Goal: Task Accomplishment & Management: Complete application form

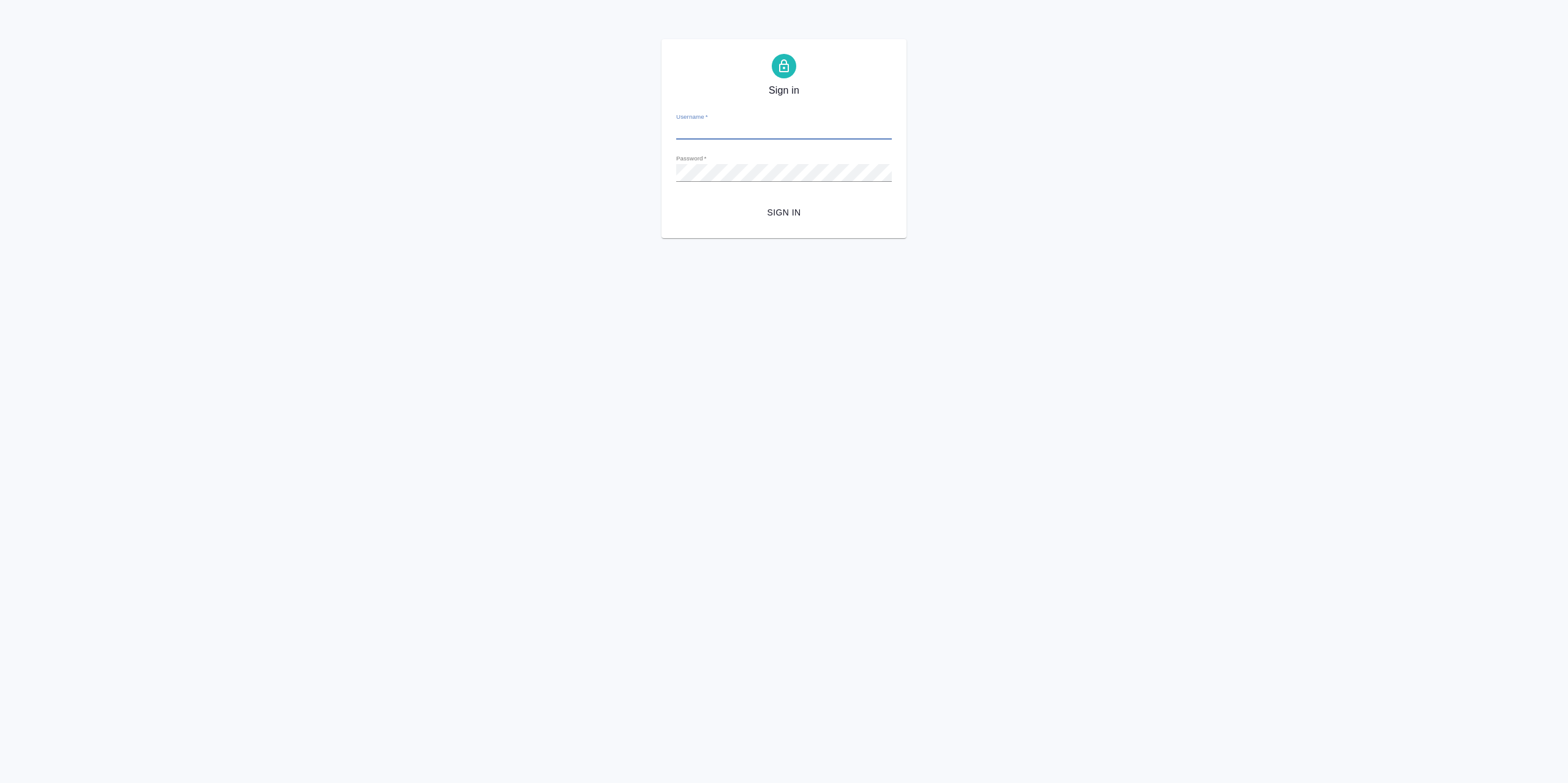
type input "[EMAIL_ADDRESS][DOMAIN_NAME]"
click at [785, 214] on span "Sign in" at bounding box center [783, 213] width 196 height 16
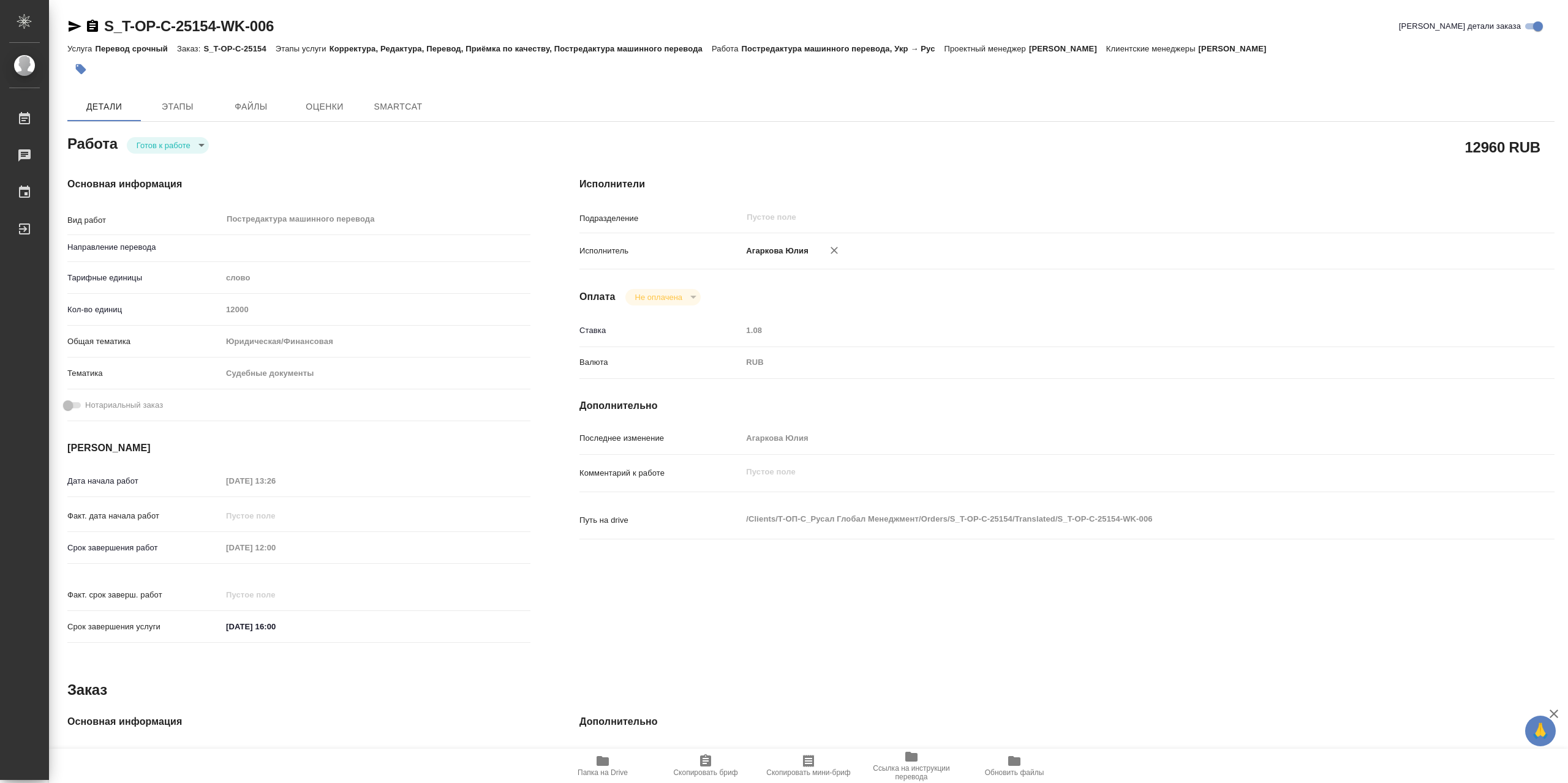
type textarea "x"
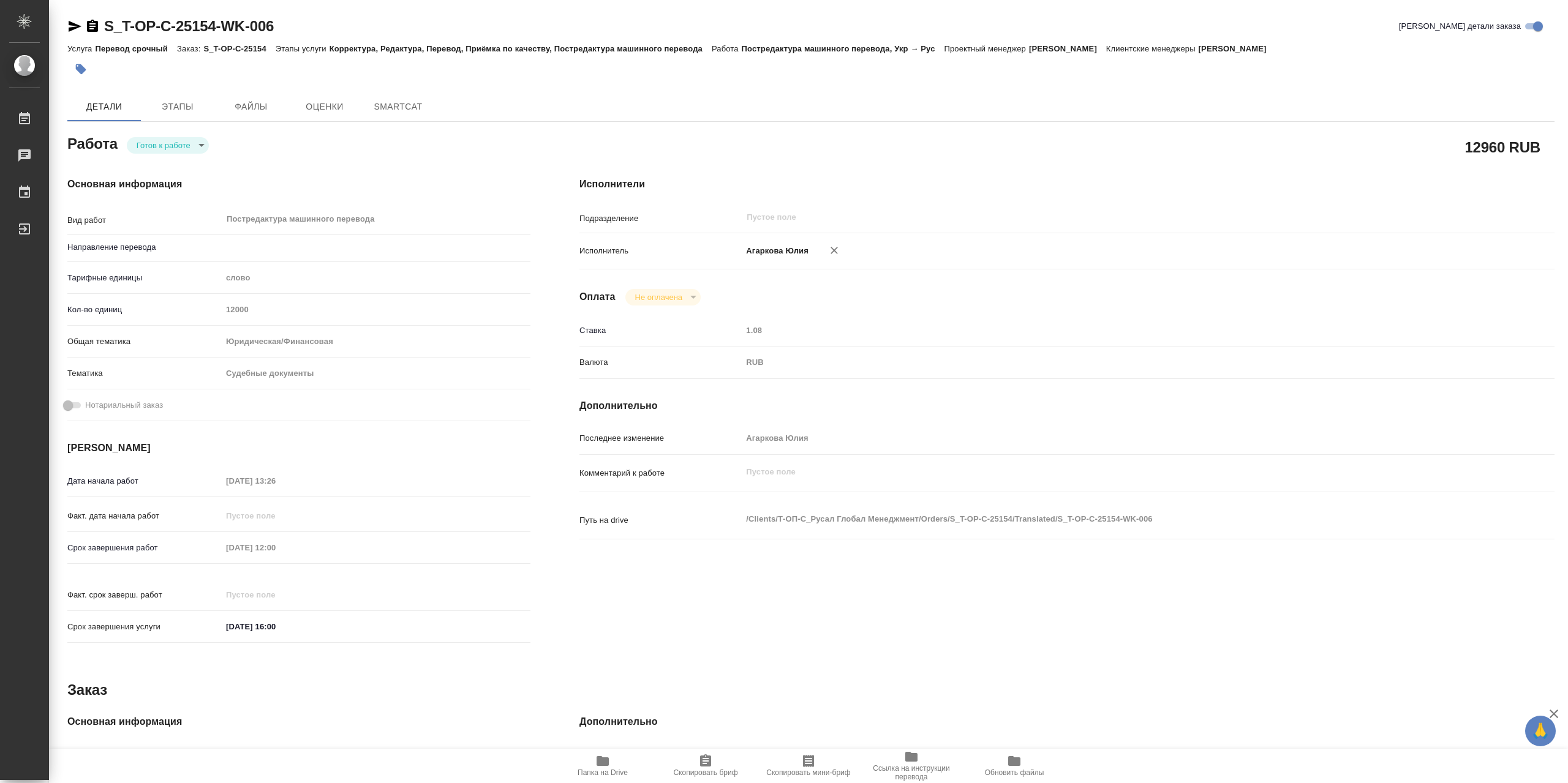
type textarea "x"
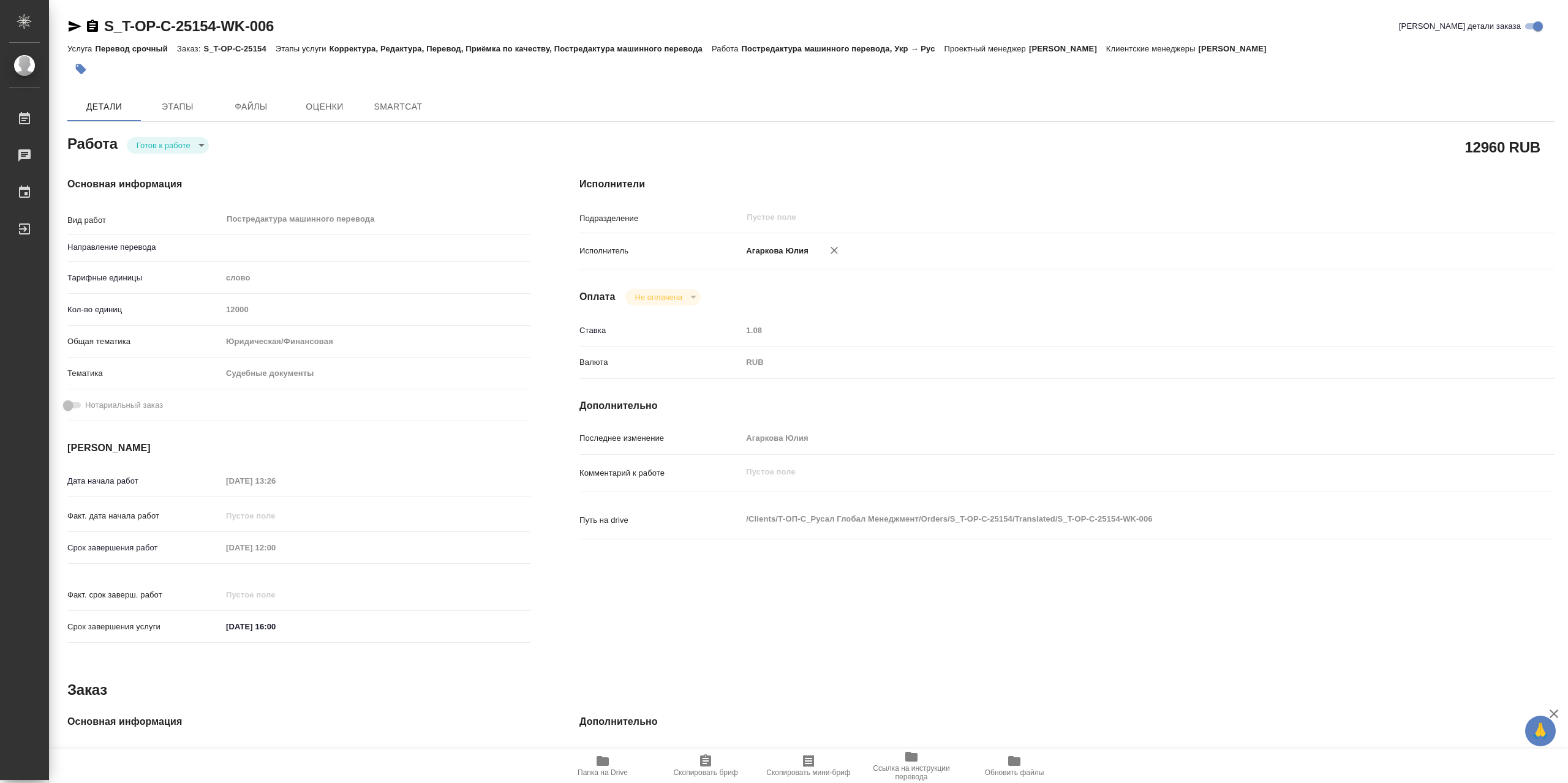
type textarea "x"
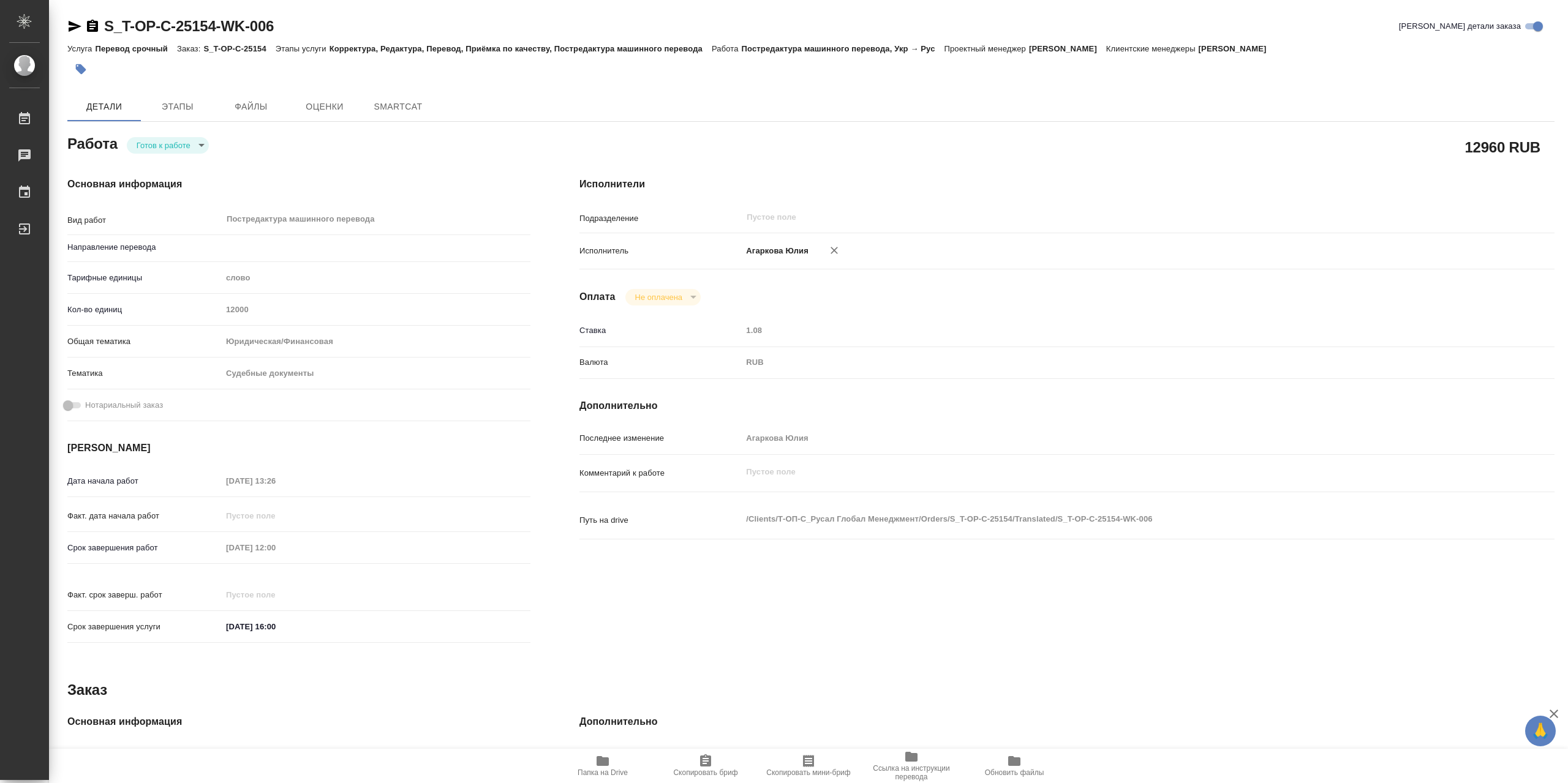
type textarea "x"
type input "укр-рус"
type textarea "x"
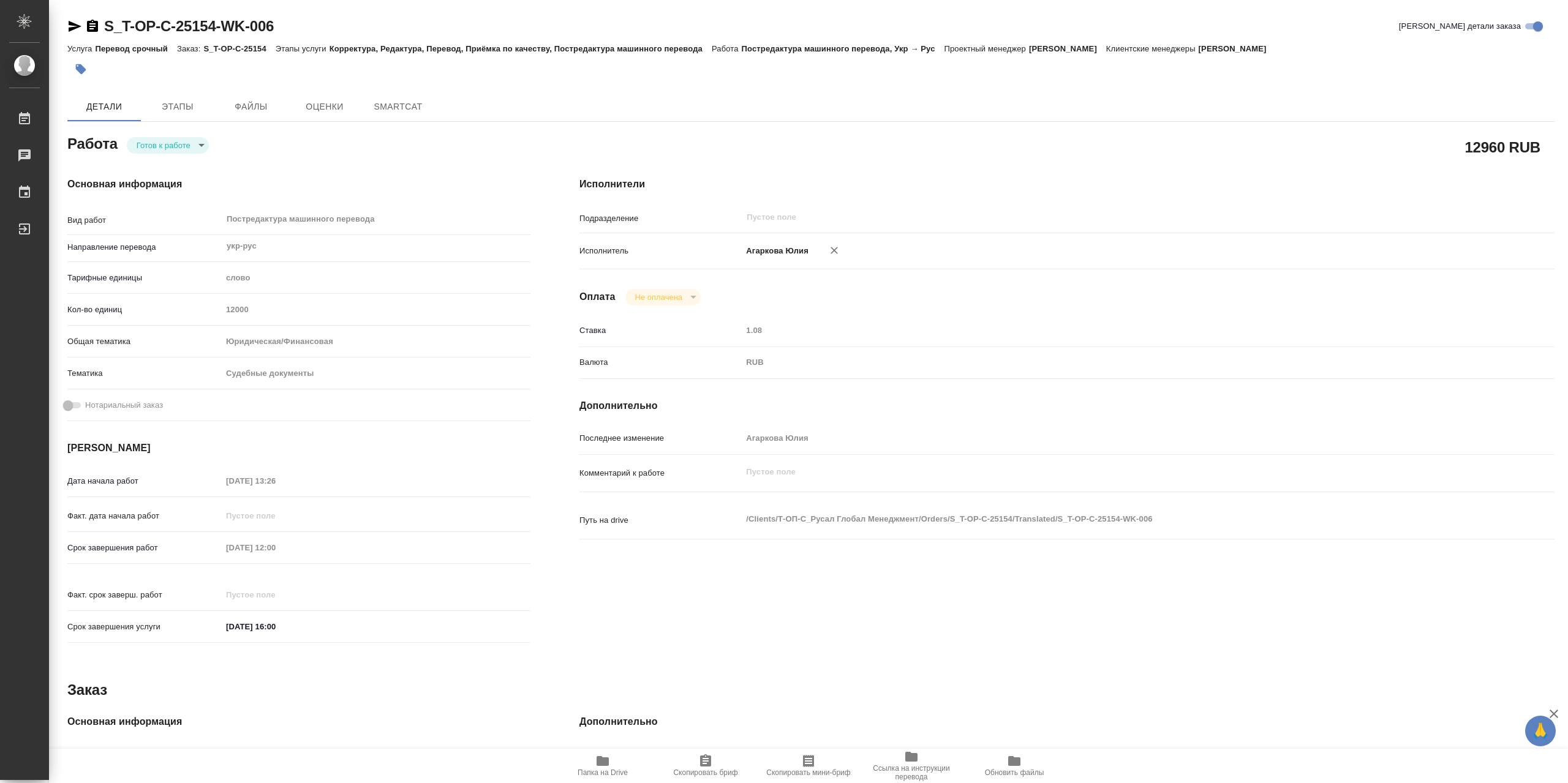
type textarea "x"
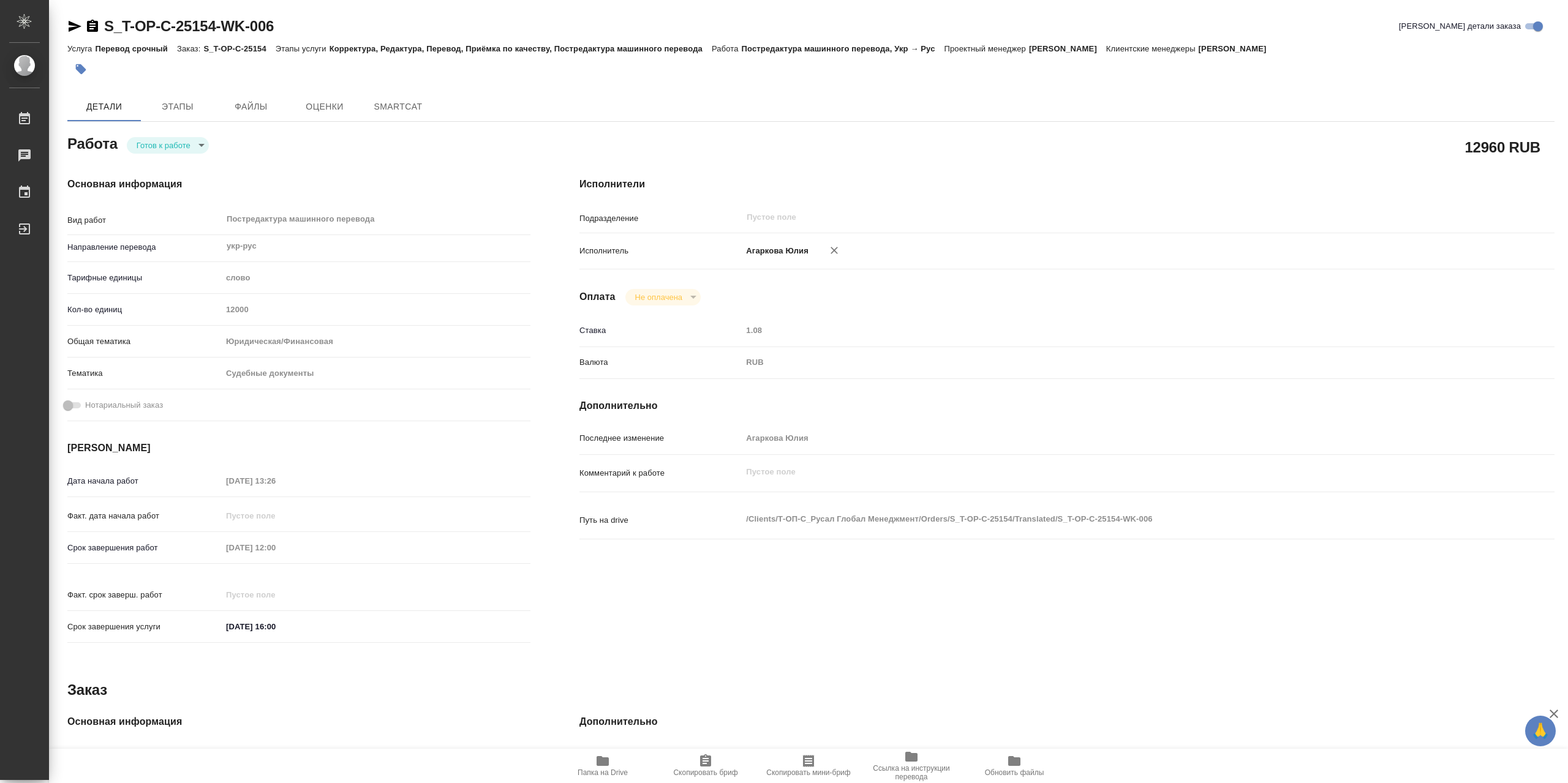
type textarea "x"
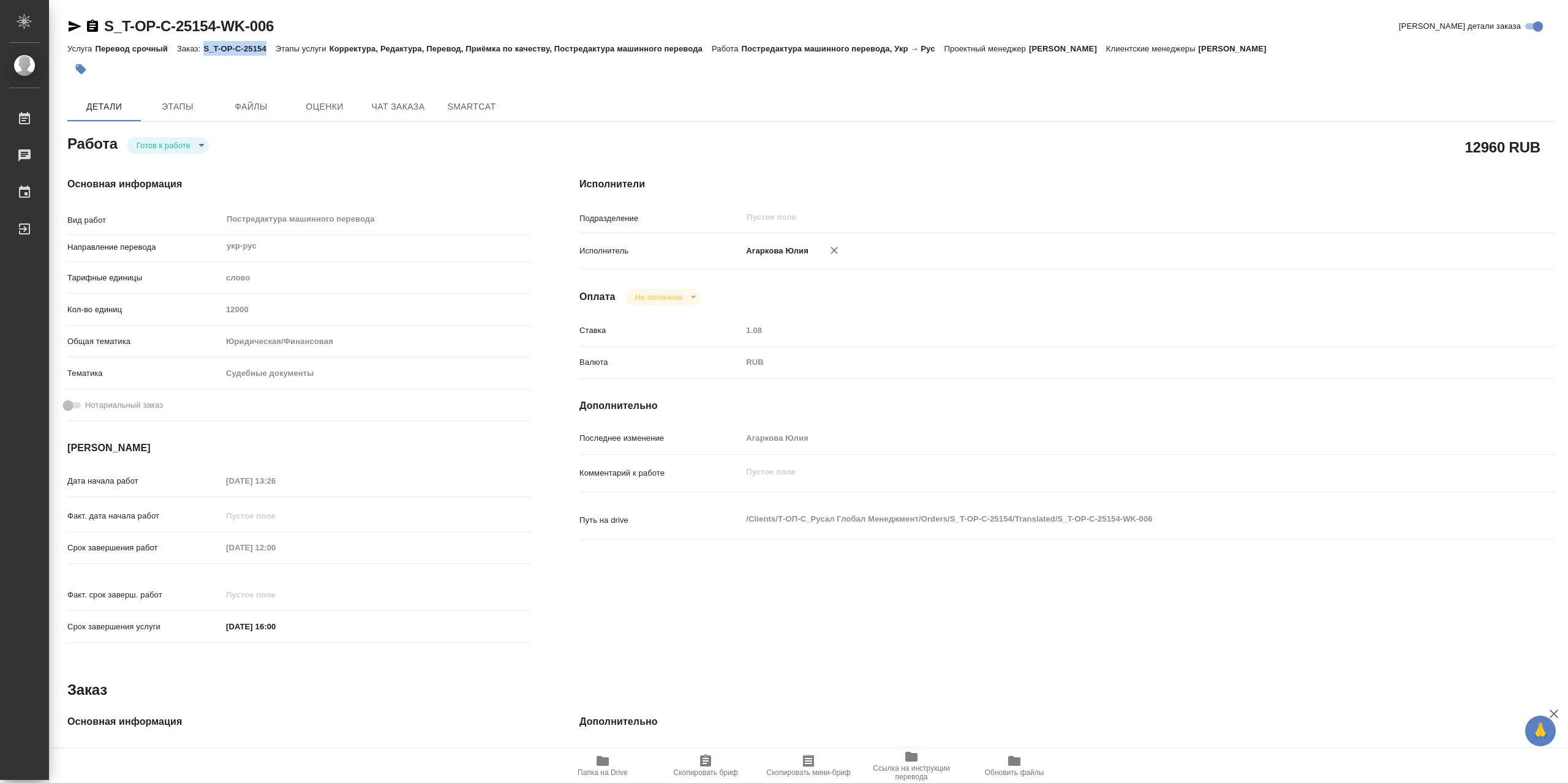
type textarea "x"
drag, startPoint x: 206, startPoint y: 47, endPoint x: 266, endPoint y: 52, distance: 60.2
click at [266, 52] on p "S_T-OP-C-25154" at bounding box center [239, 48] width 72 height 9
copy p "S_T-OP-C-25154"
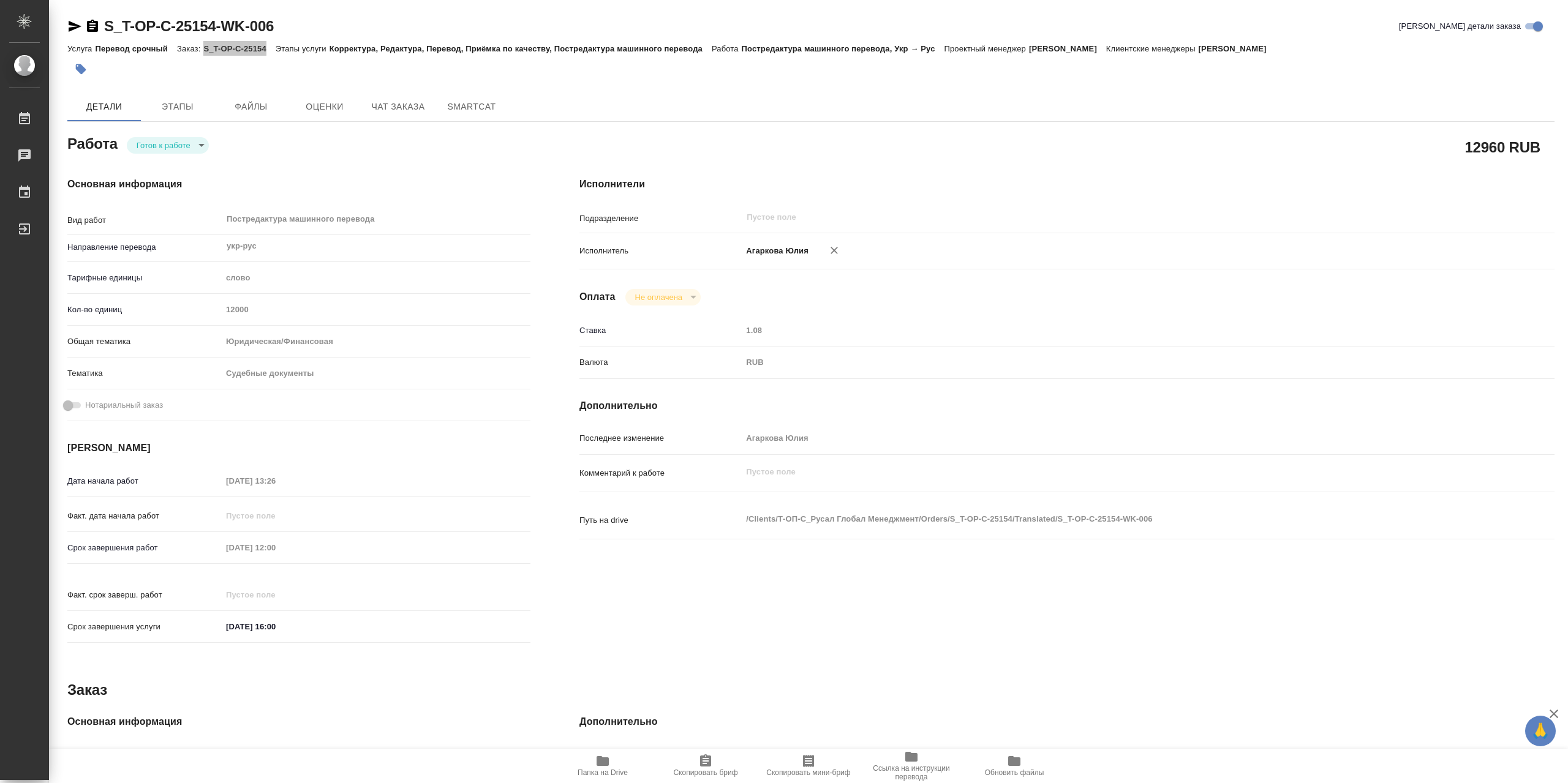
type textarea "x"
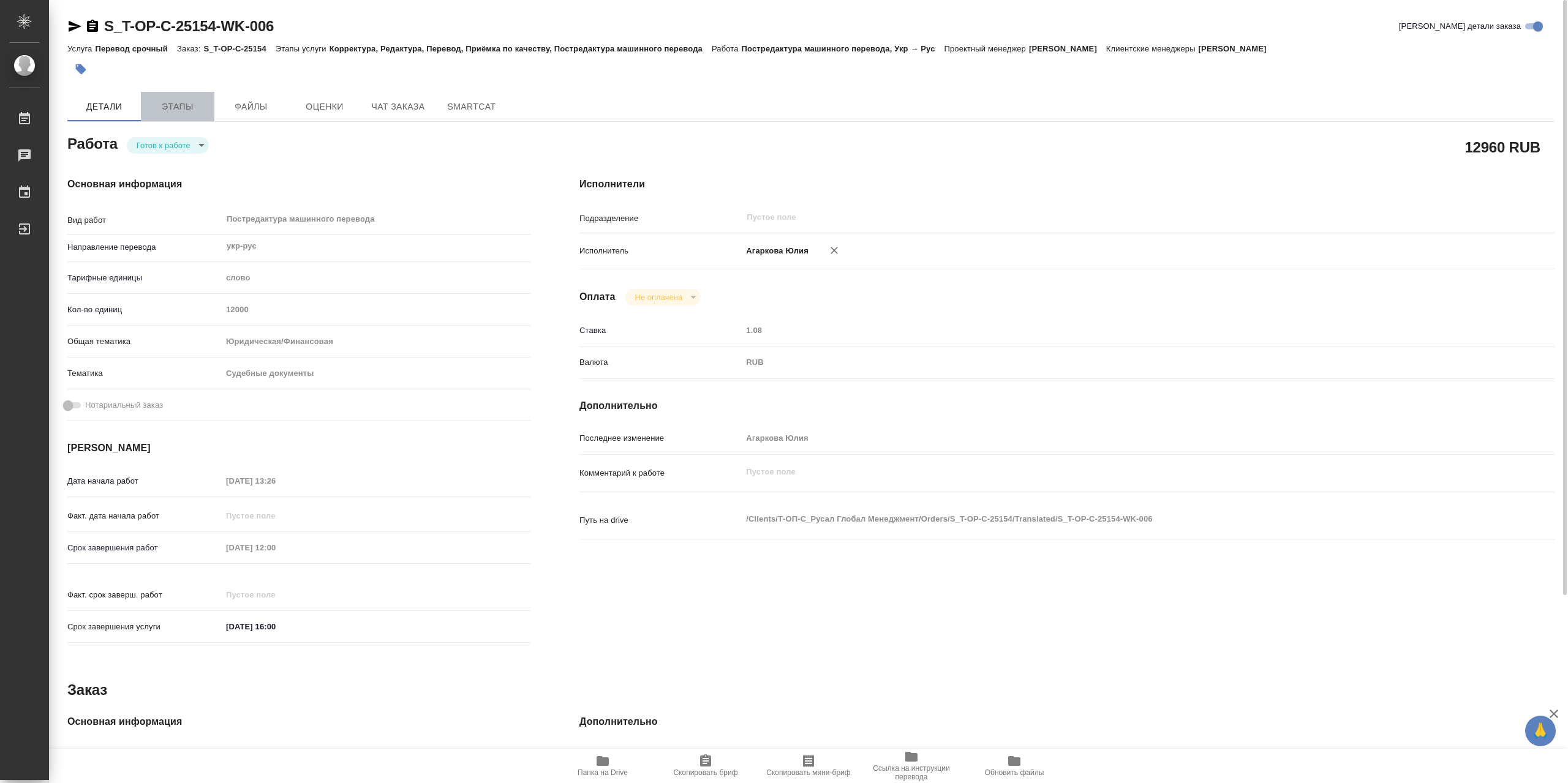
click at [171, 106] on span "Этапы" at bounding box center [177, 107] width 59 height 16
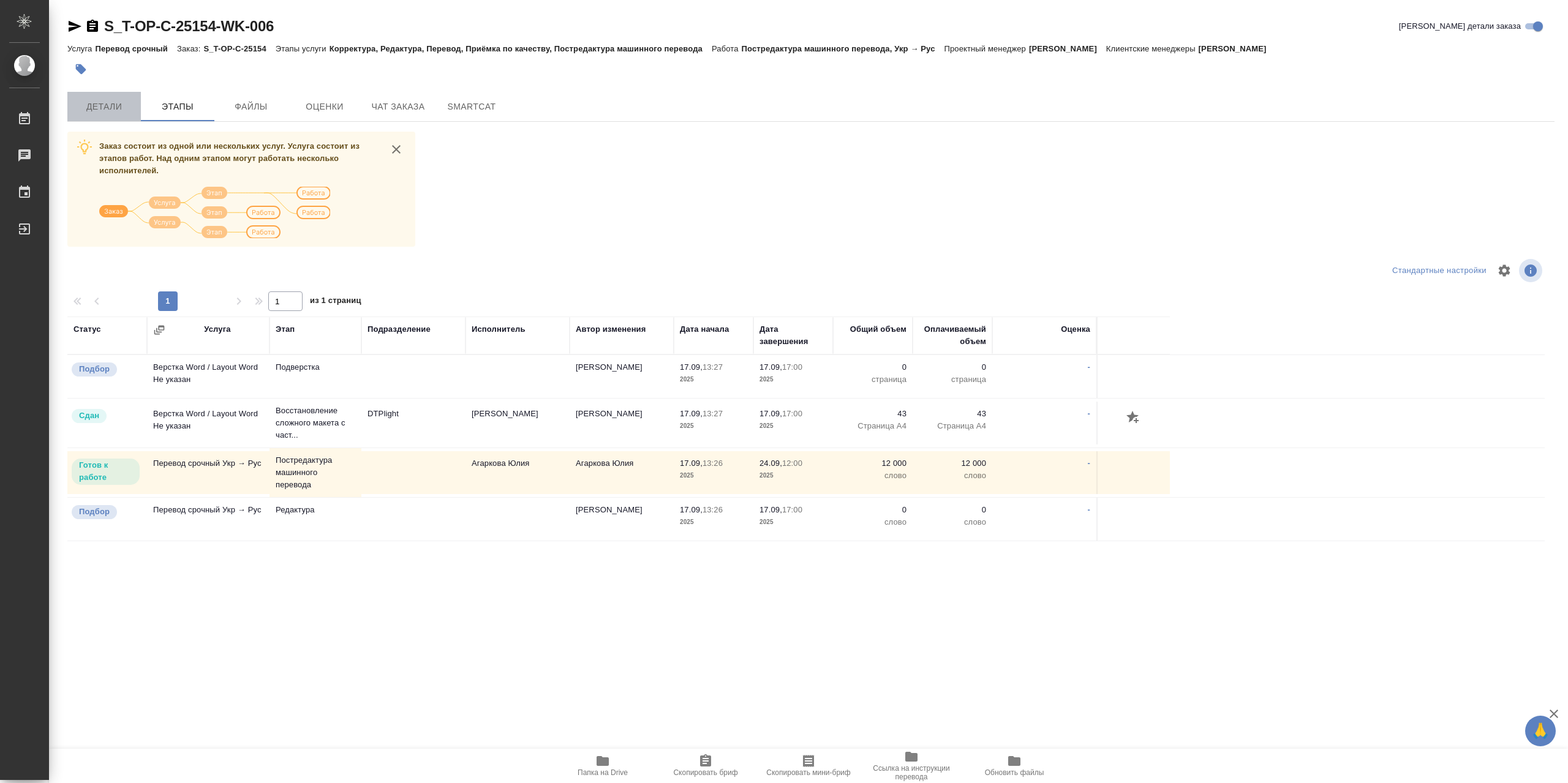
click at [97, 111] on span "Детали" at bounding box center [104, 107] width 59 height 16
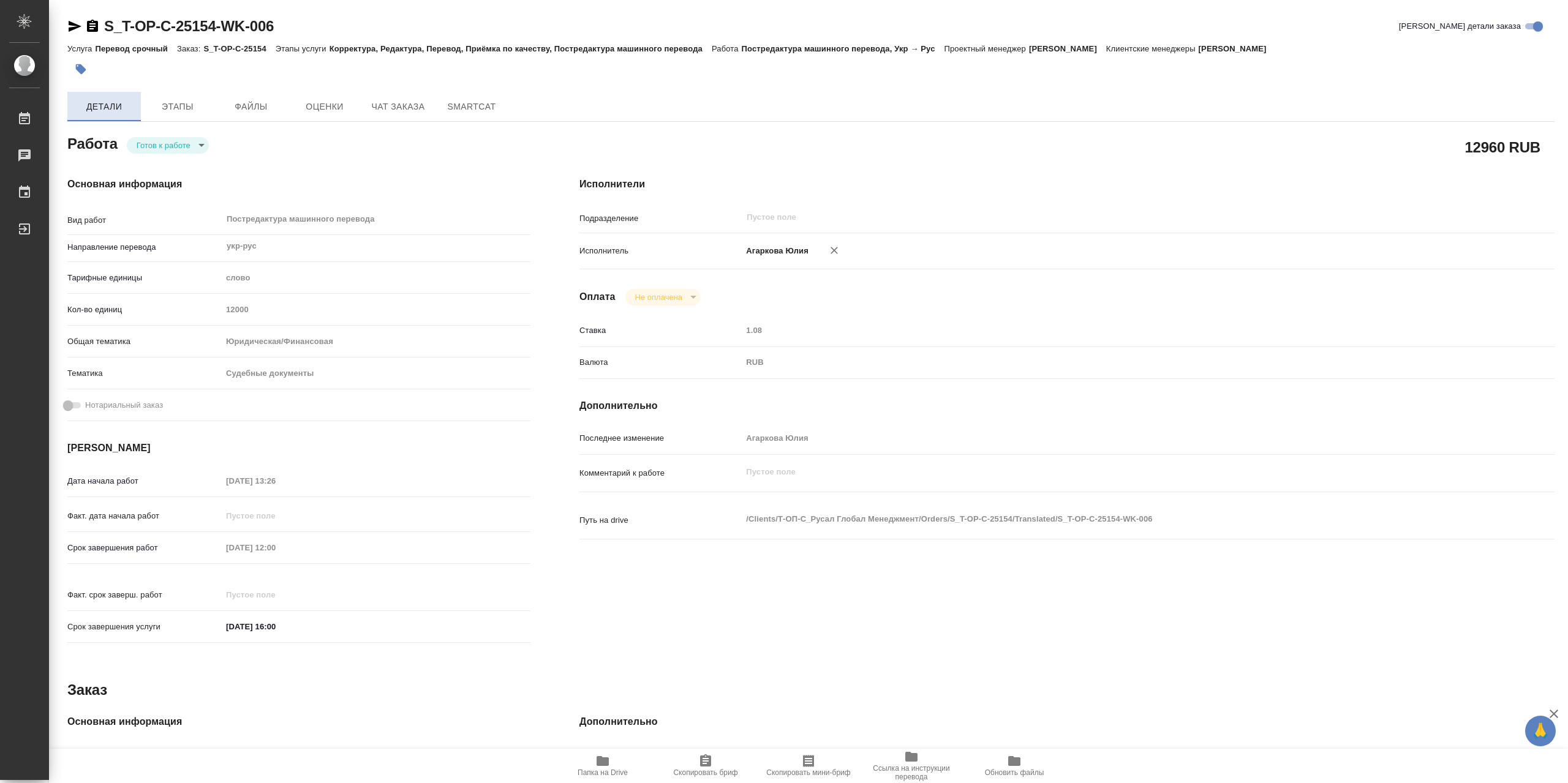
type textarea "x"
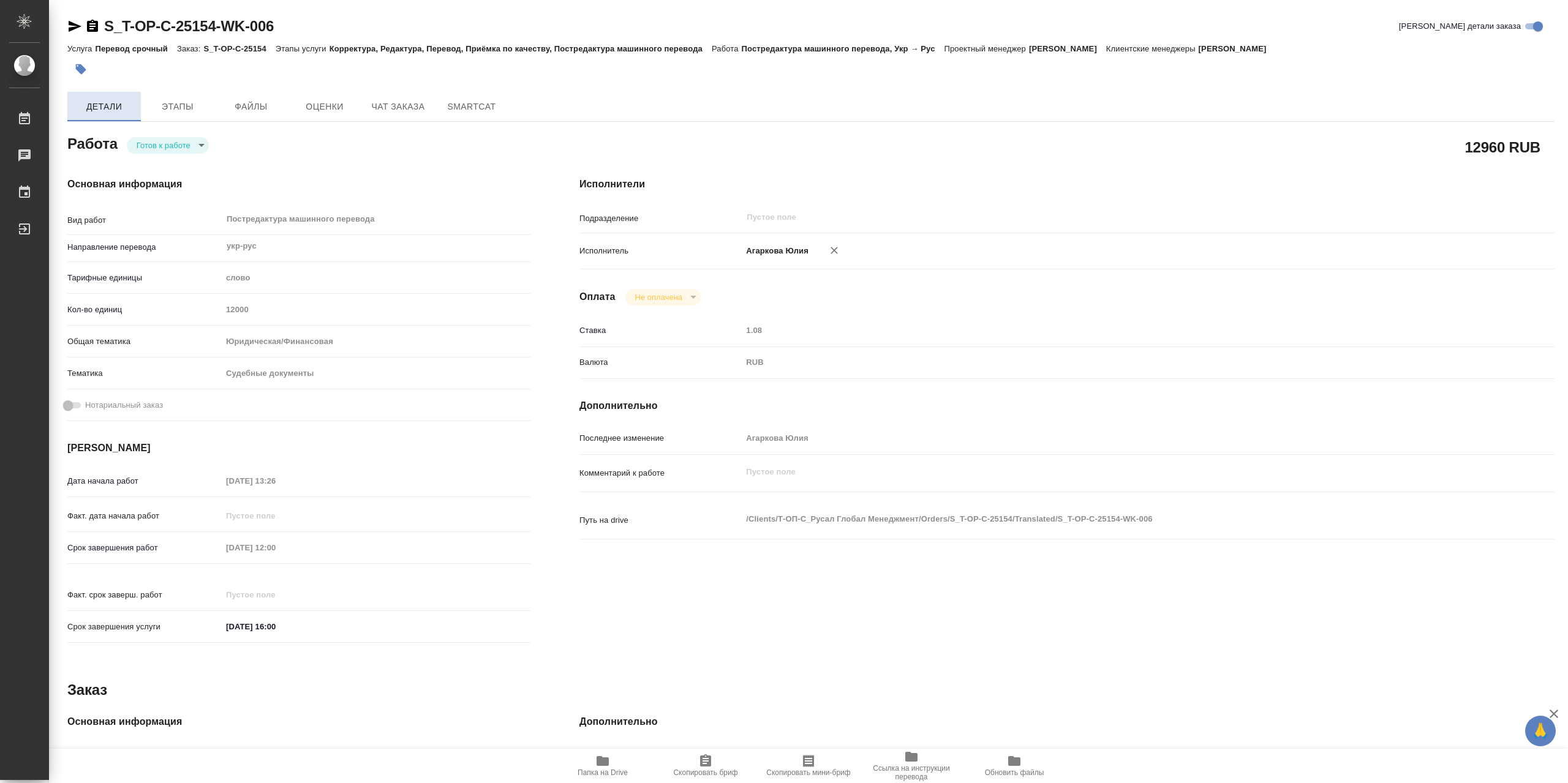
type textarea "x"
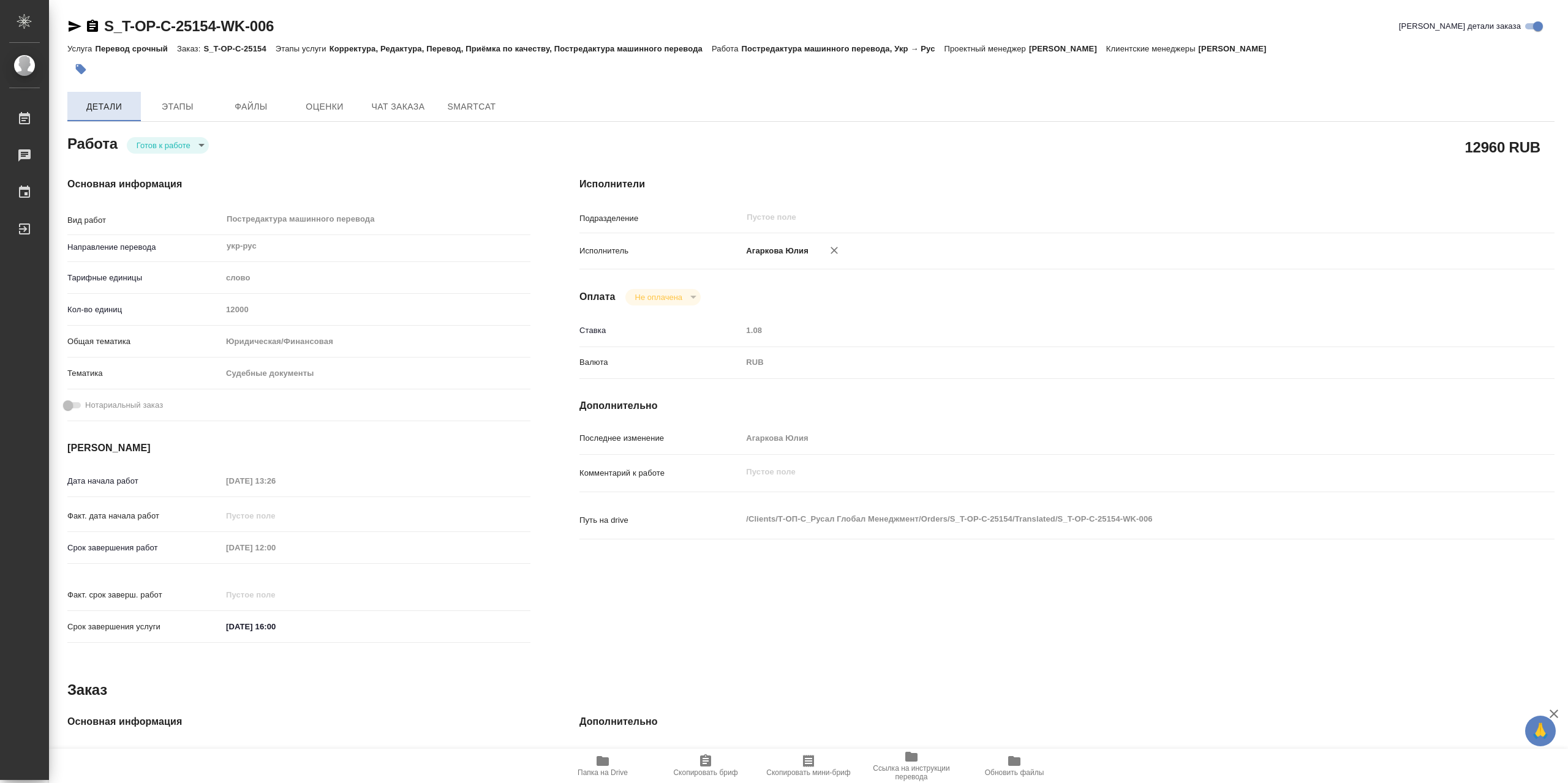
type textarea "x"
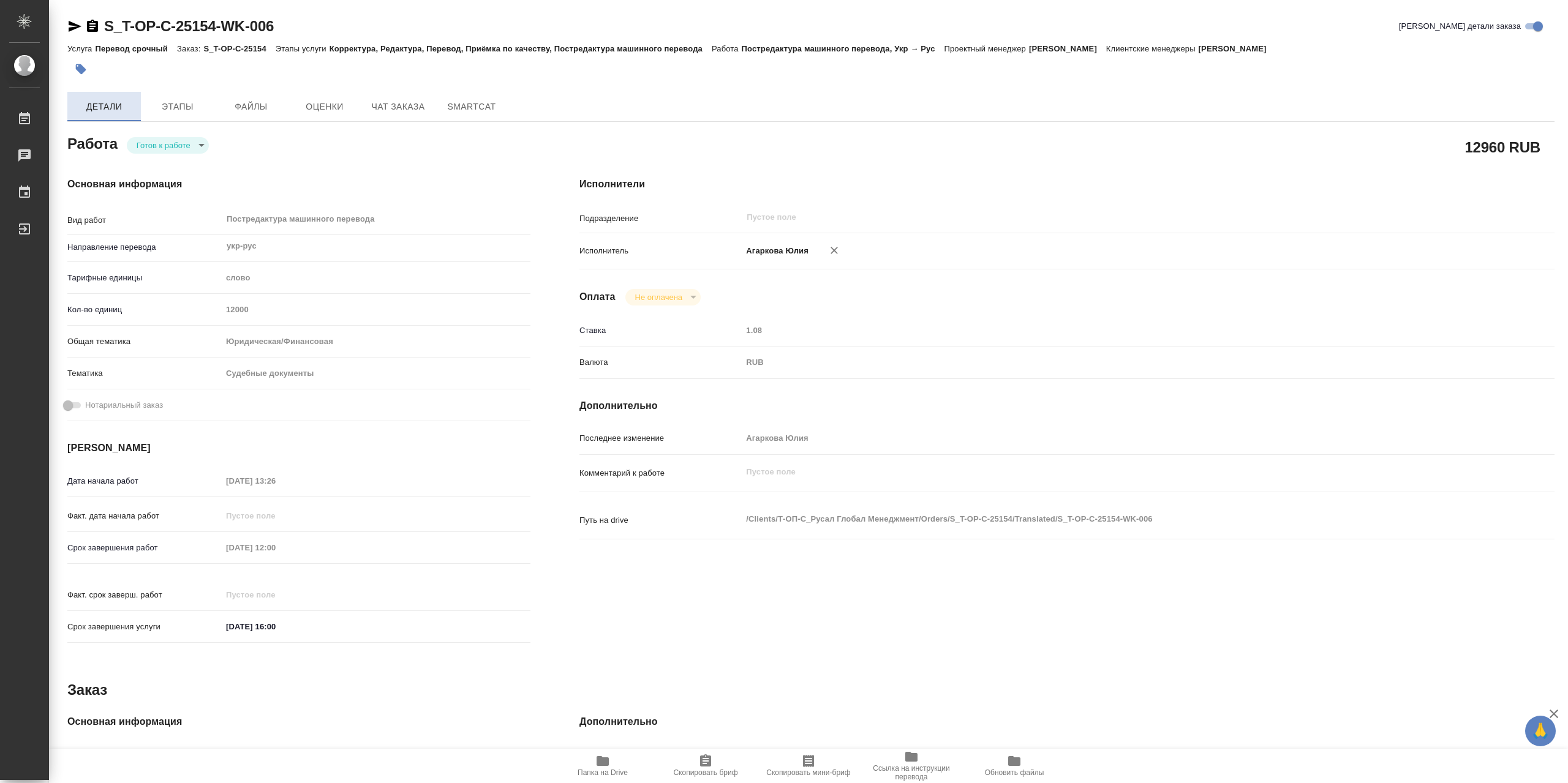
type textarea "x"
